Goal: Task Accomplishment & Management: Manage account settings

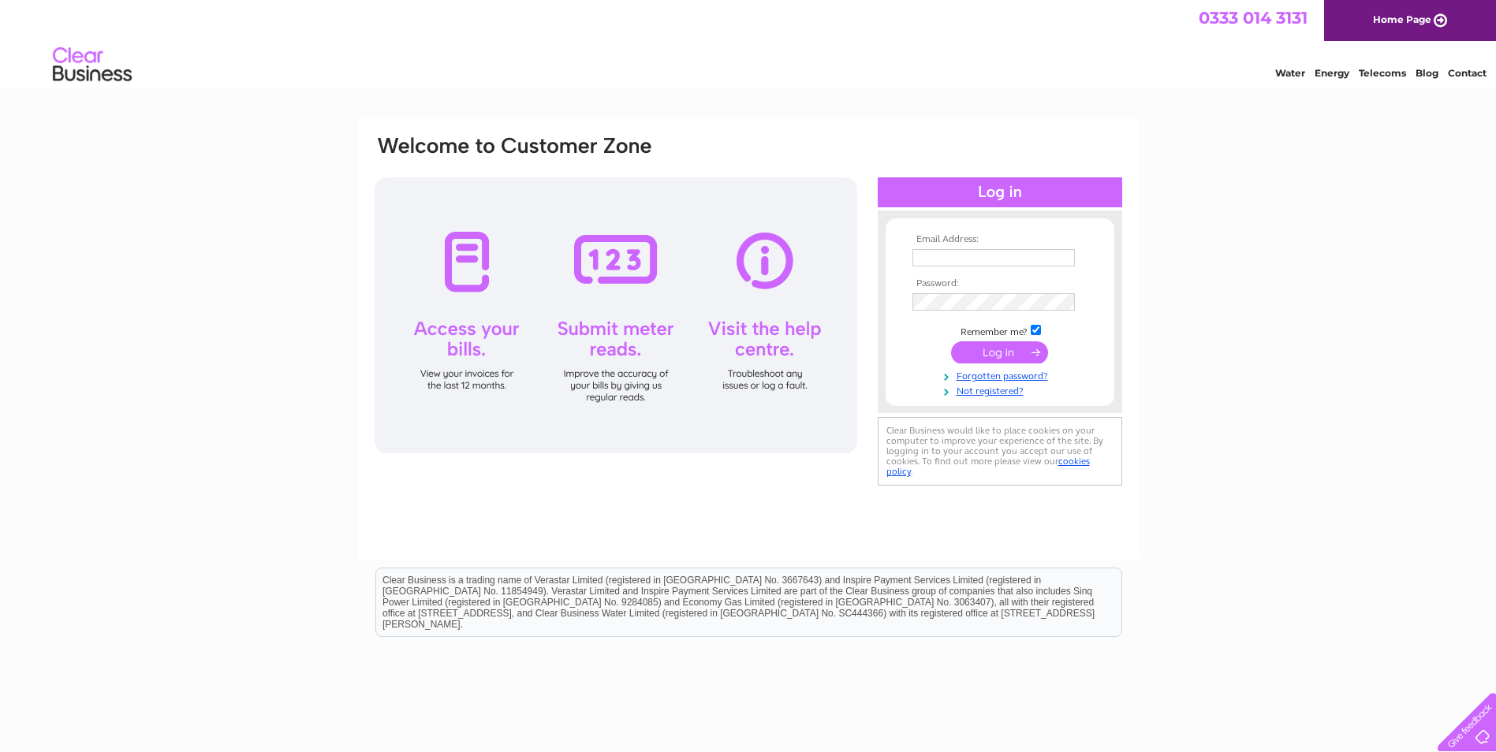
click at [952, 255] on input "text" at bounding box center [993, 257] width 162 height 17
type input "[EMAIL_ADDRESS][DOMAIN_NAME]"
click at [1000, 353] on input "submit" at bounding box center [999, 352] width 97 height 22
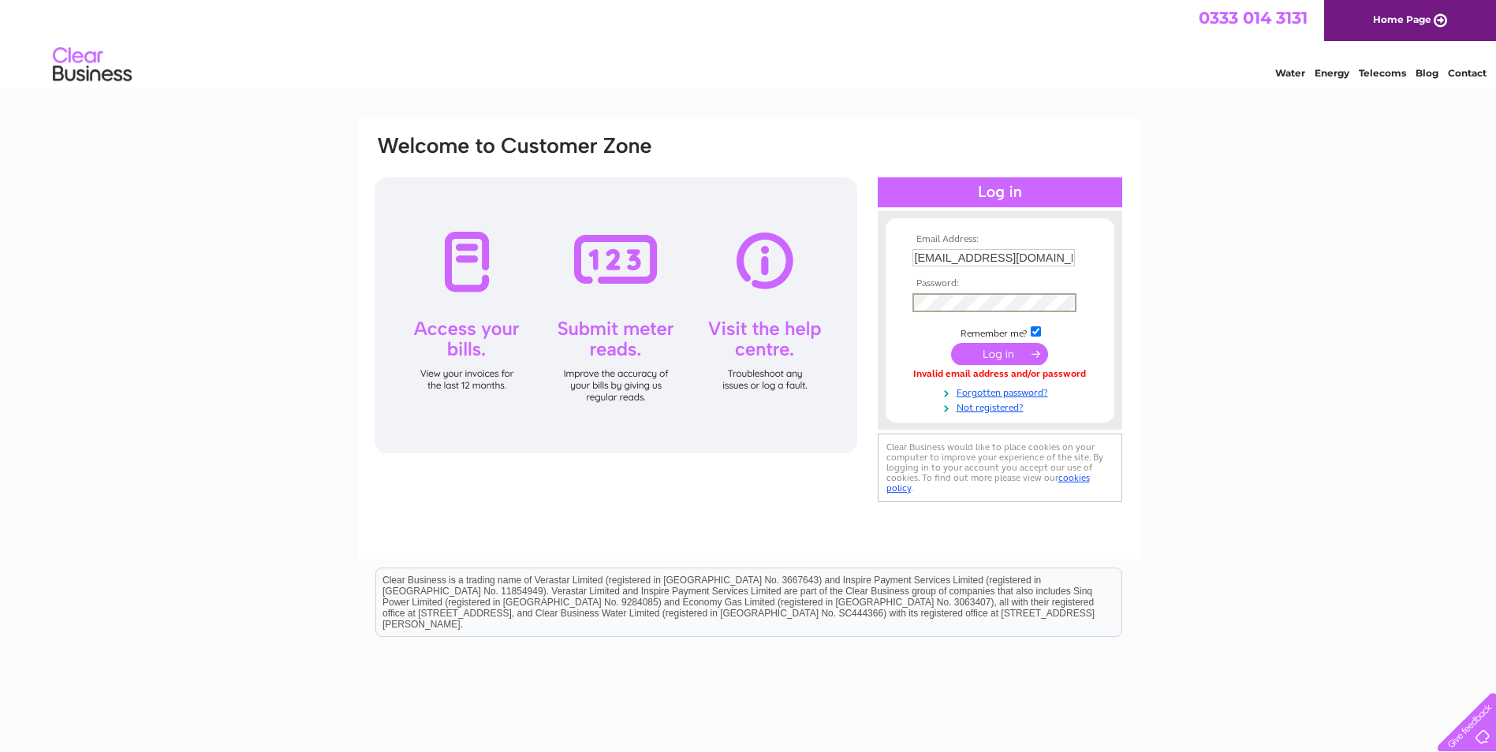
click at [1010, 353] on input "submit" at bounding box center [999, 354] width 97 height 22
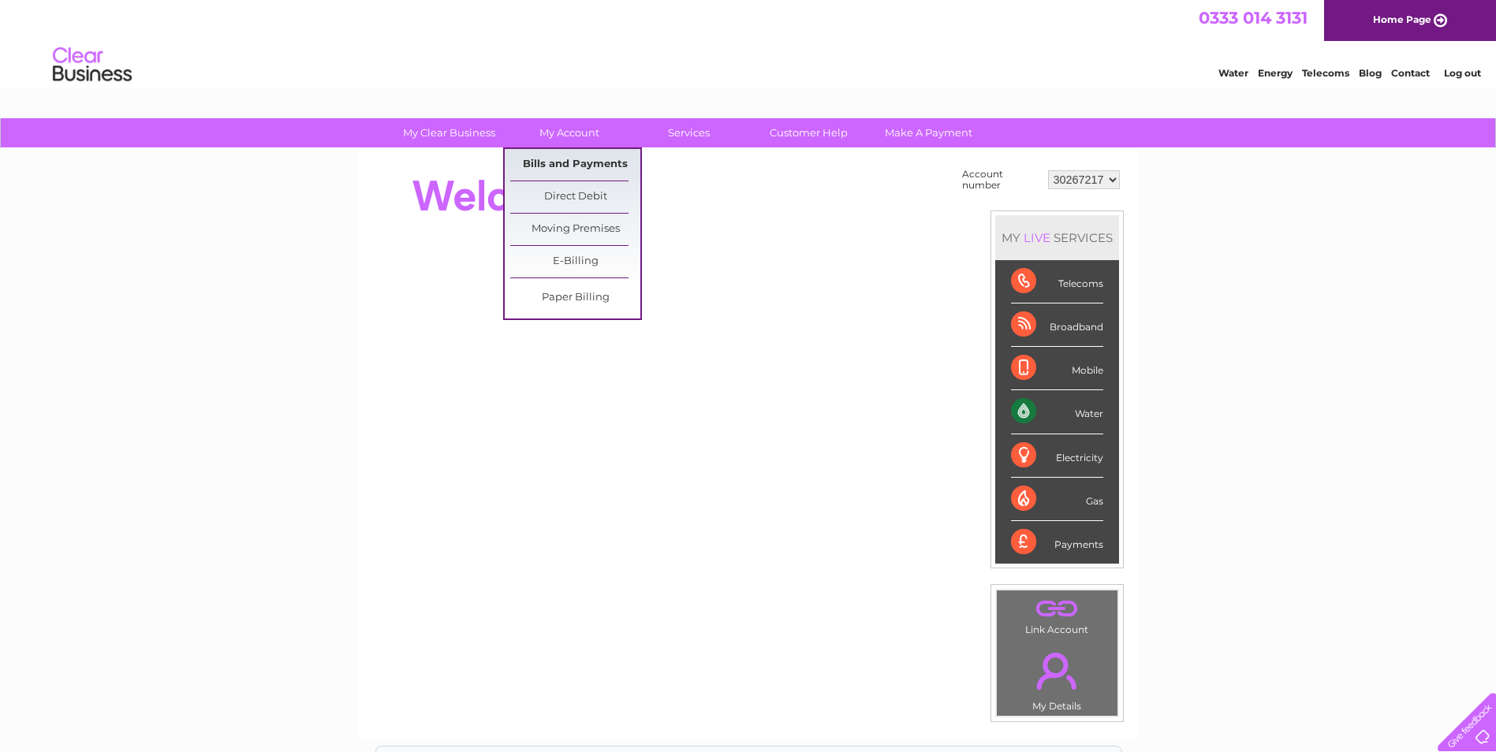
click at [564, 164] on link "Bills and Payments" at bounding box center [575, 165] width 130 height 32
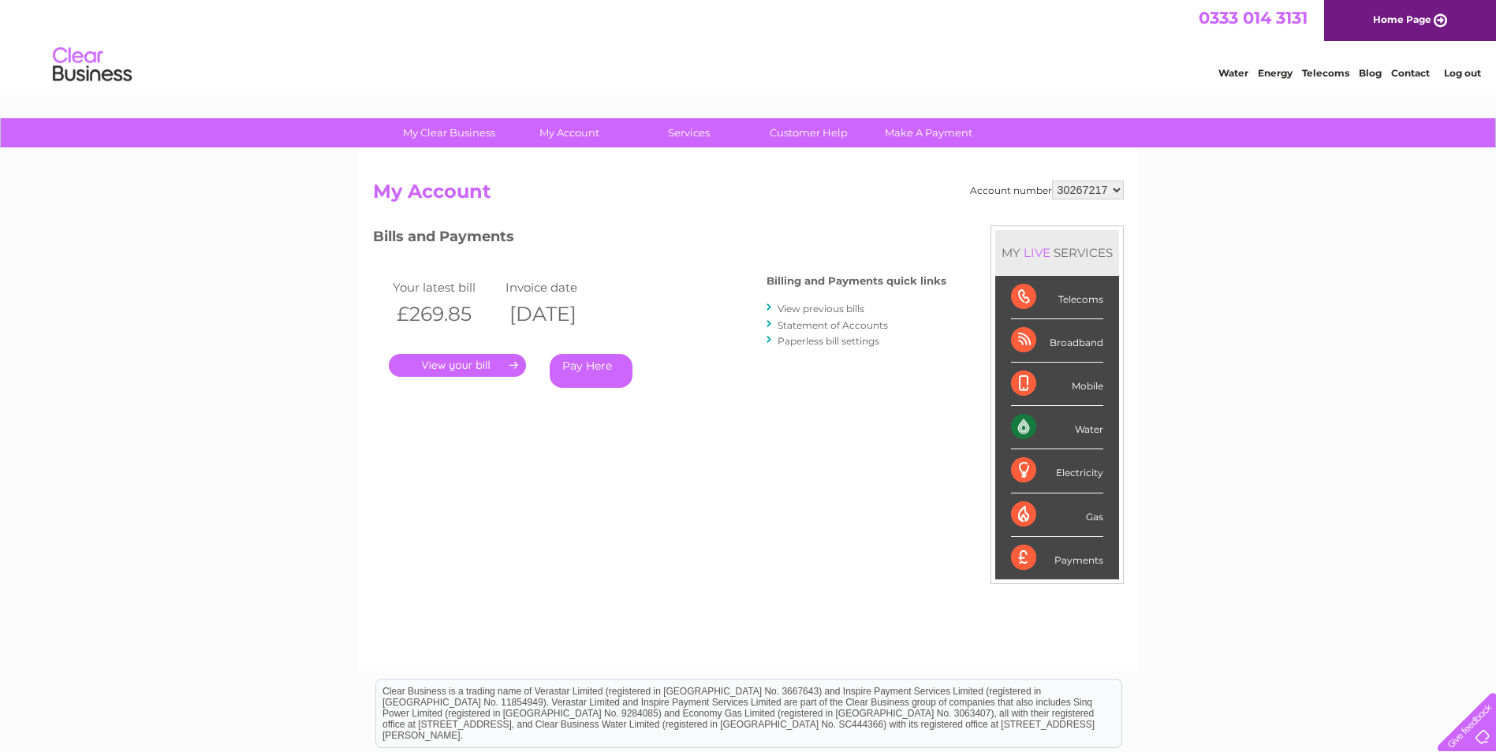
click at [503, 363] on link "." at bounding box center [457, 365] width 137 height 23
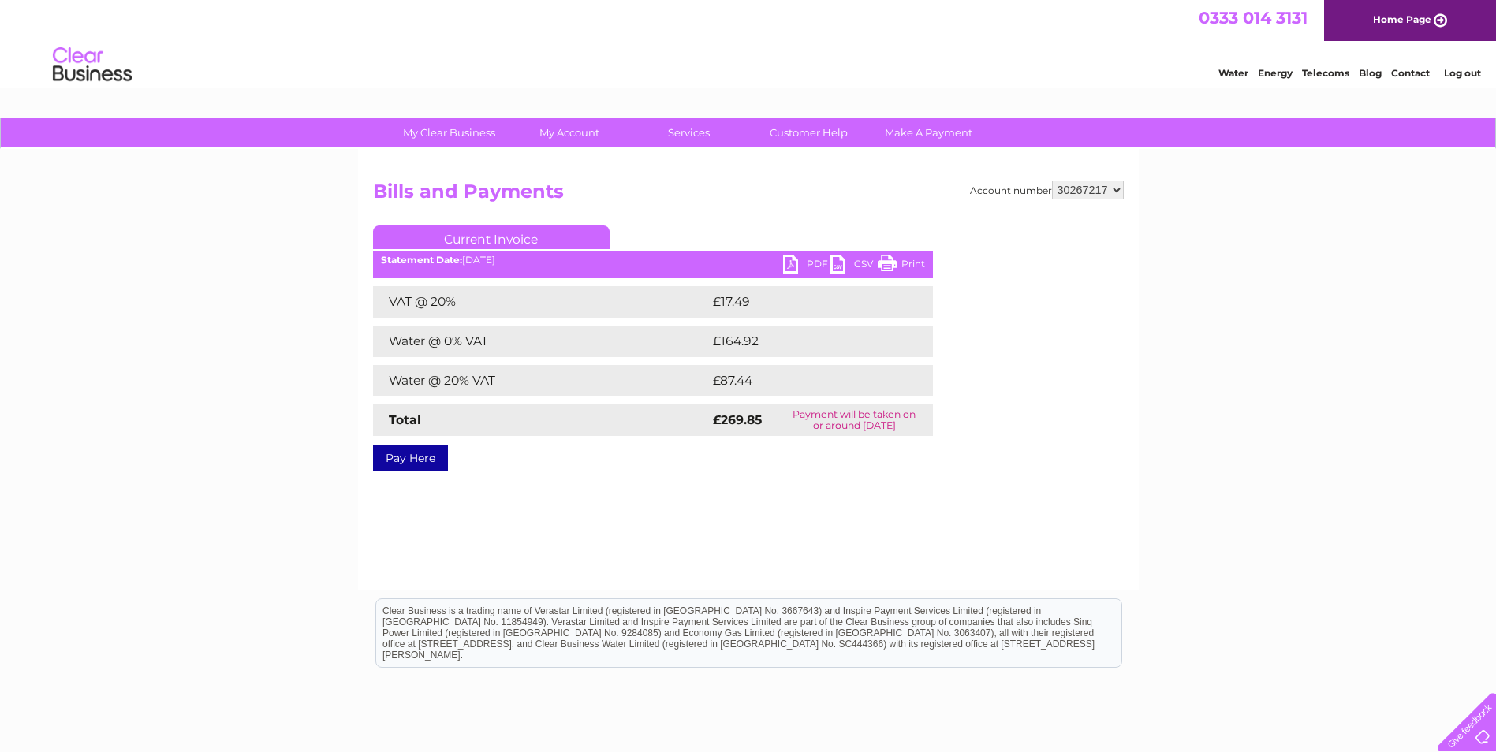
click at [790, 266] on link "PDF" at bounding box center [806, 266] width 47 height 23
